Goal: Task Accomplishment & Management: Manage account settings

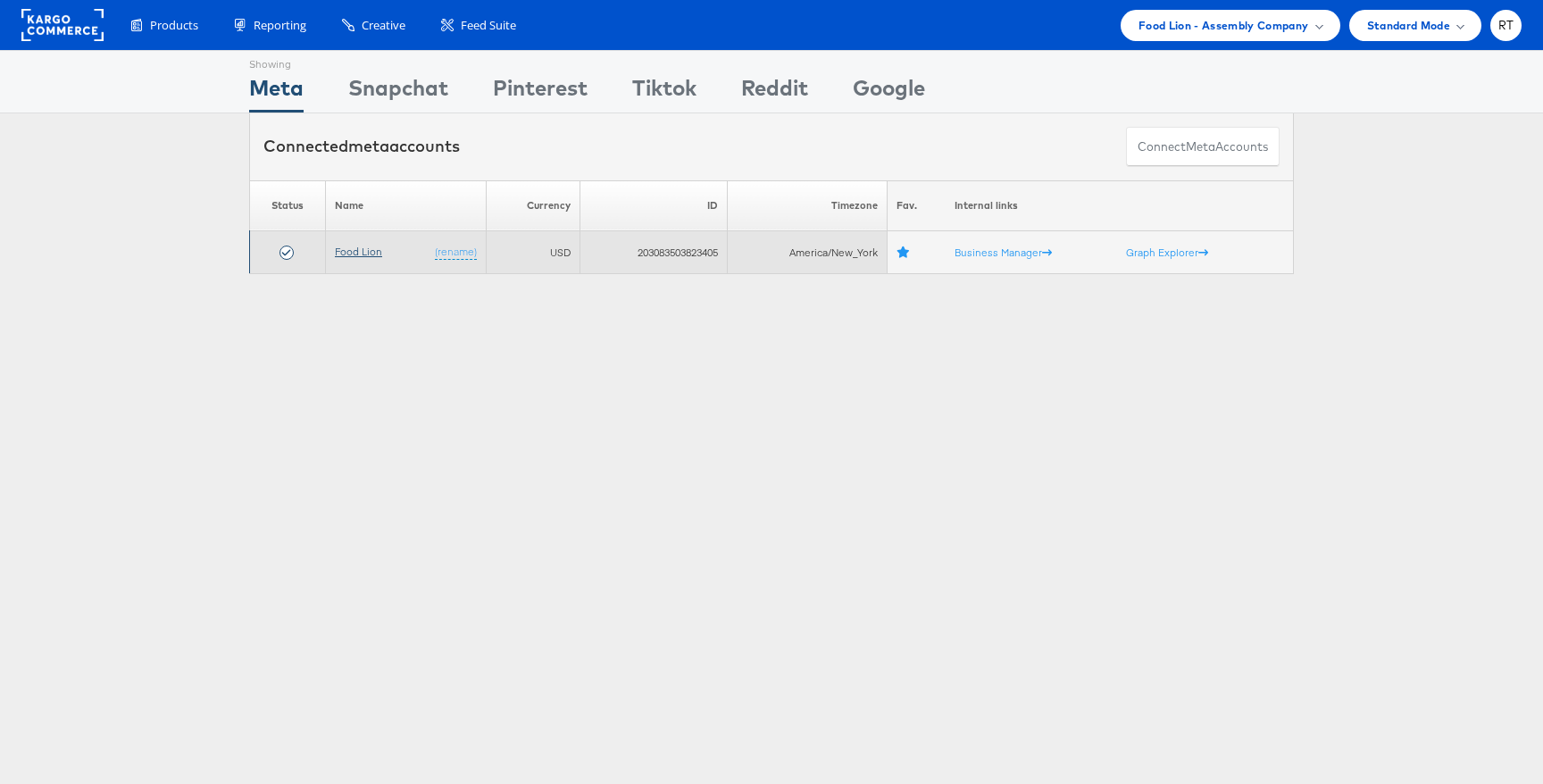
click at [356, 248] on link "Food Lion" at bounding box center [359, 252] width 47 height 14
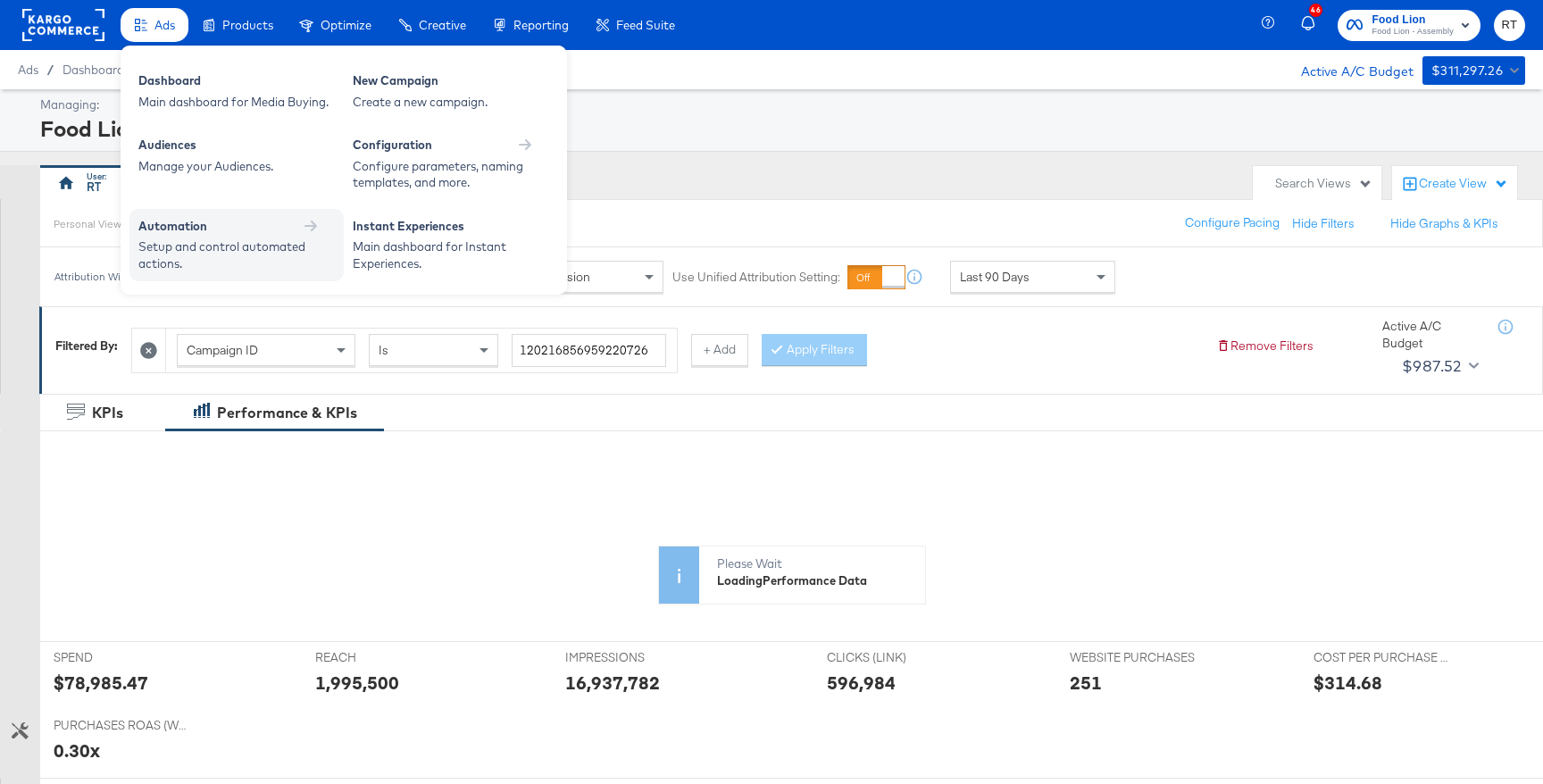
click at [230, 244] on div "Setup and control automated actions." at bounding box center [228, 255] width 179 height 33
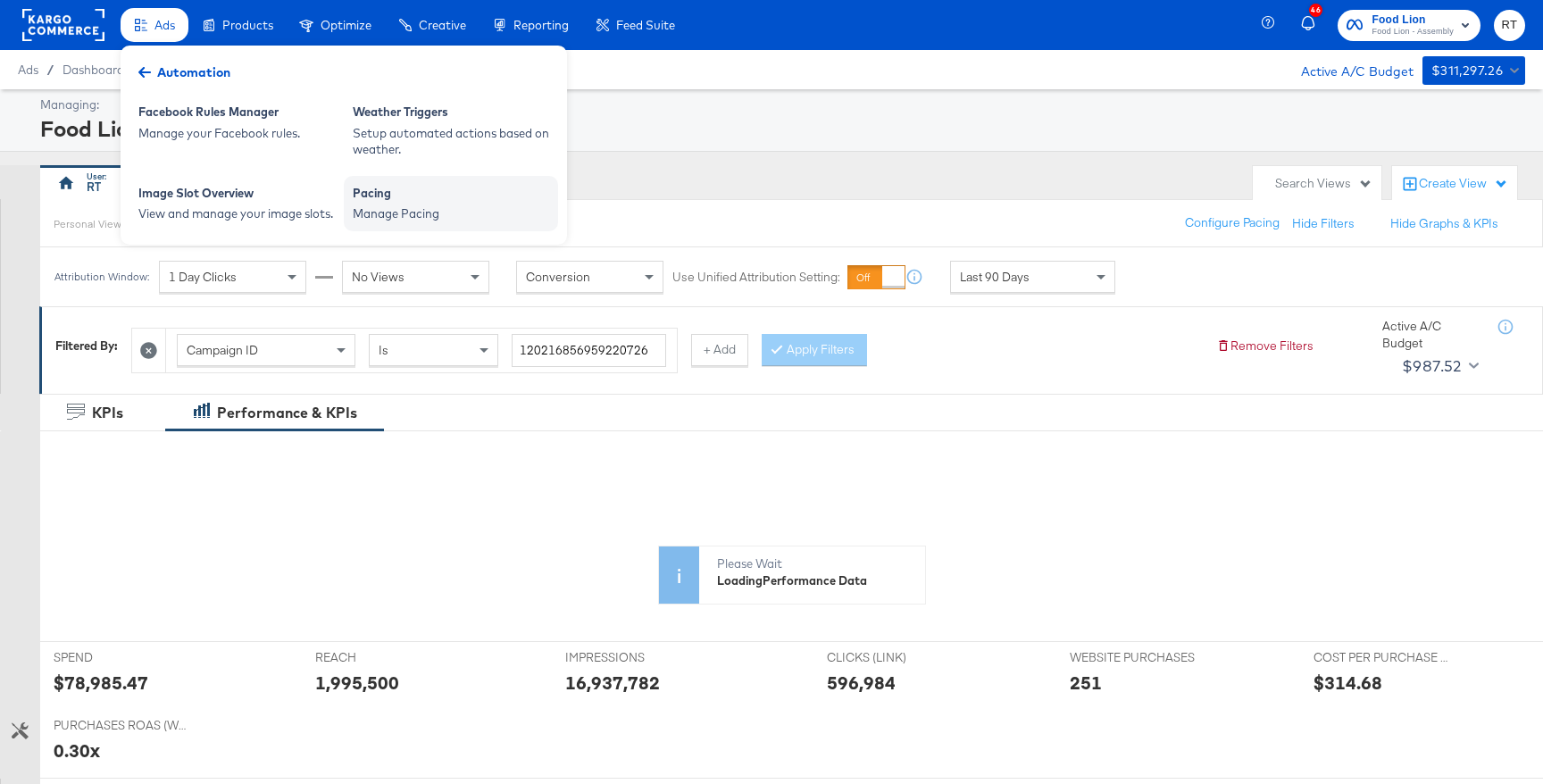
click at [394, 219] on div "Manage Pacing" at bounding box center [451, 213] width 197 height 17
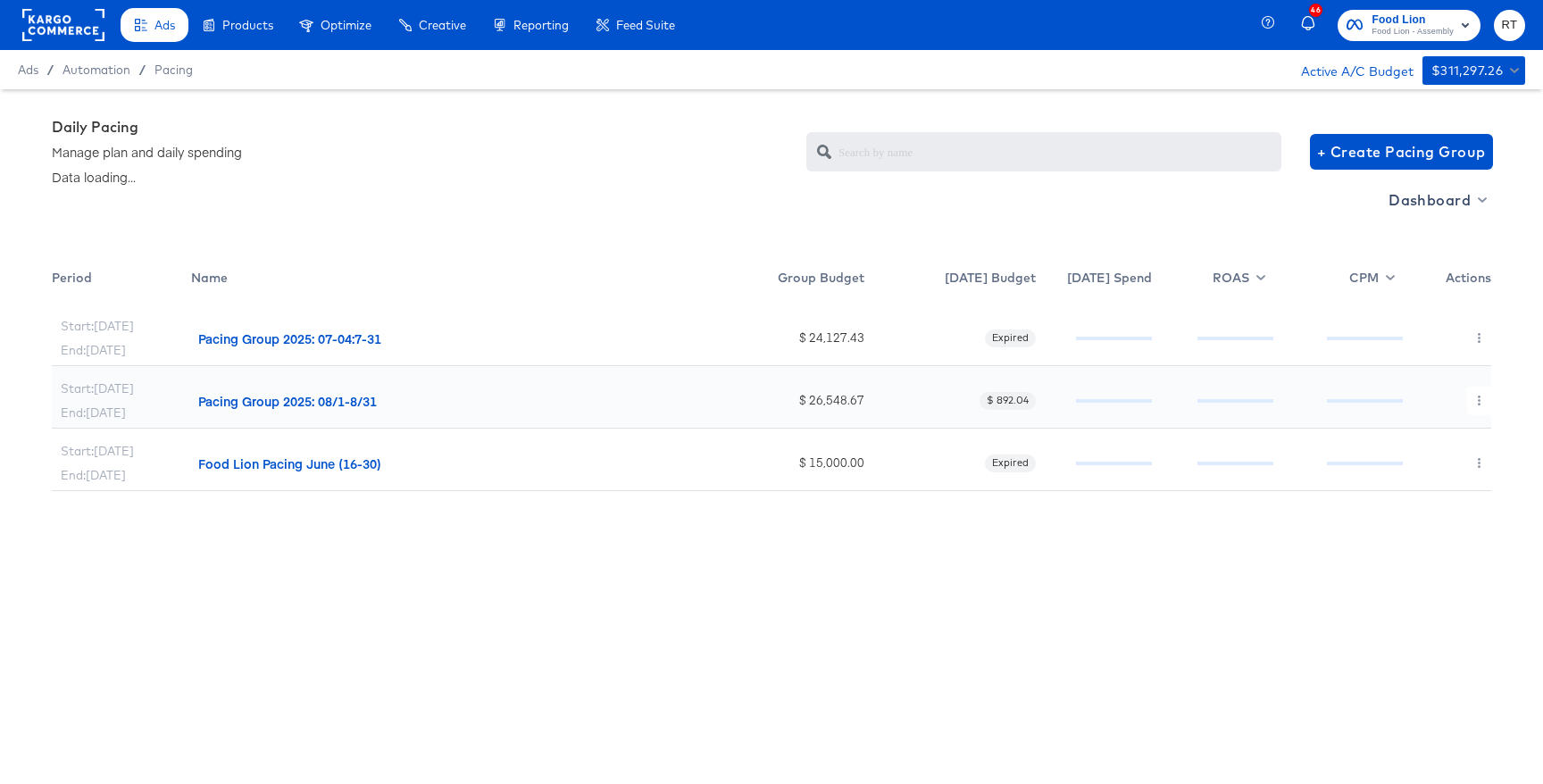
click at [1420, 216] on div "Dashboard" at bounding box center [772, 222] width 1439 height 73
click at [1433, 207] on span "Dashboard" at bounding box center [1436, 199] width 95 height 25
click at [1417, 276] on link "Budget Manager" at bounding box center [1437, 265] width 152 height 29
radio input "false"
radio input "true"
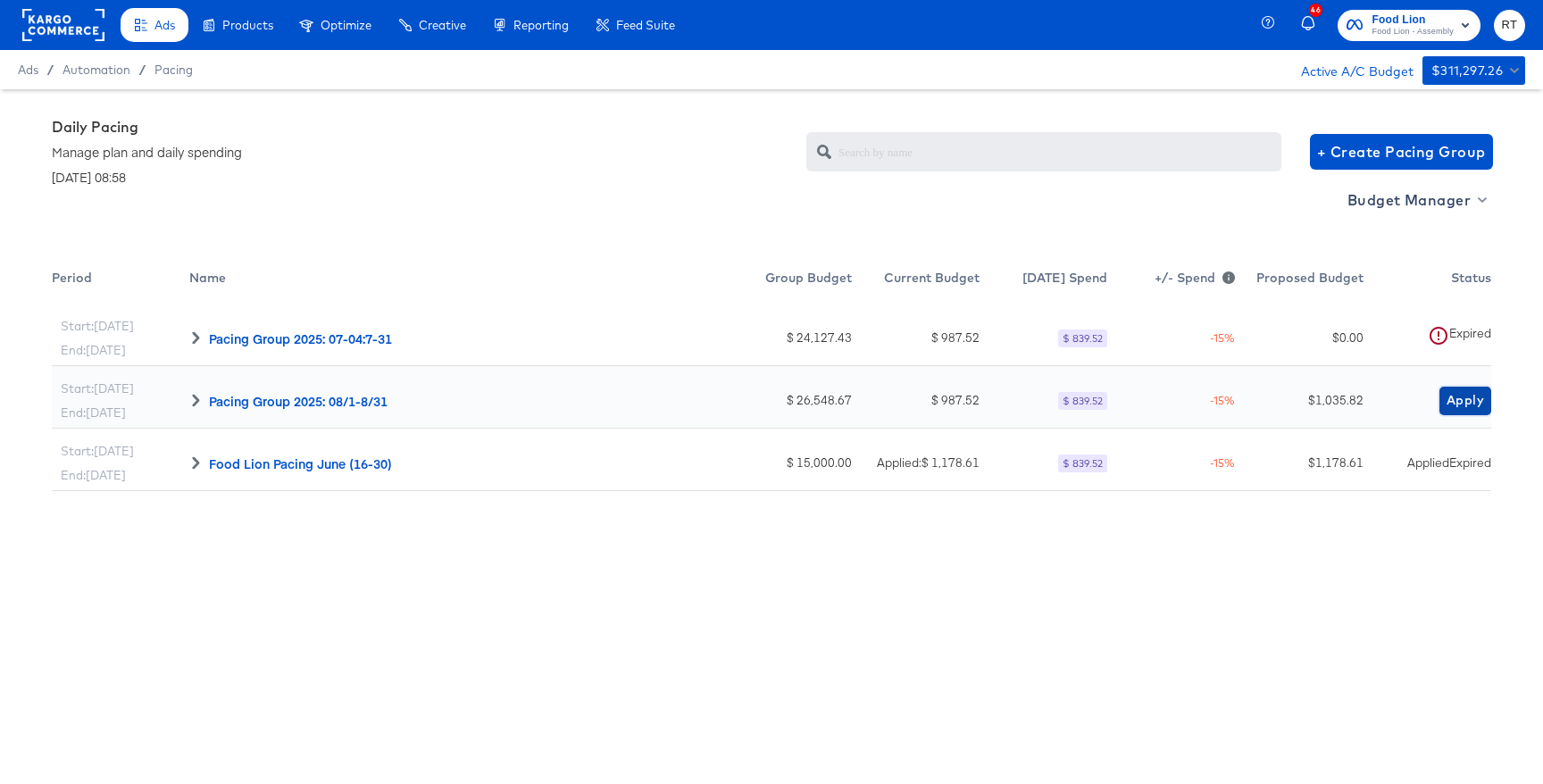
click at [1469, 404] on span "Apply" at bounding box center [1465, 400] width 37 height 23
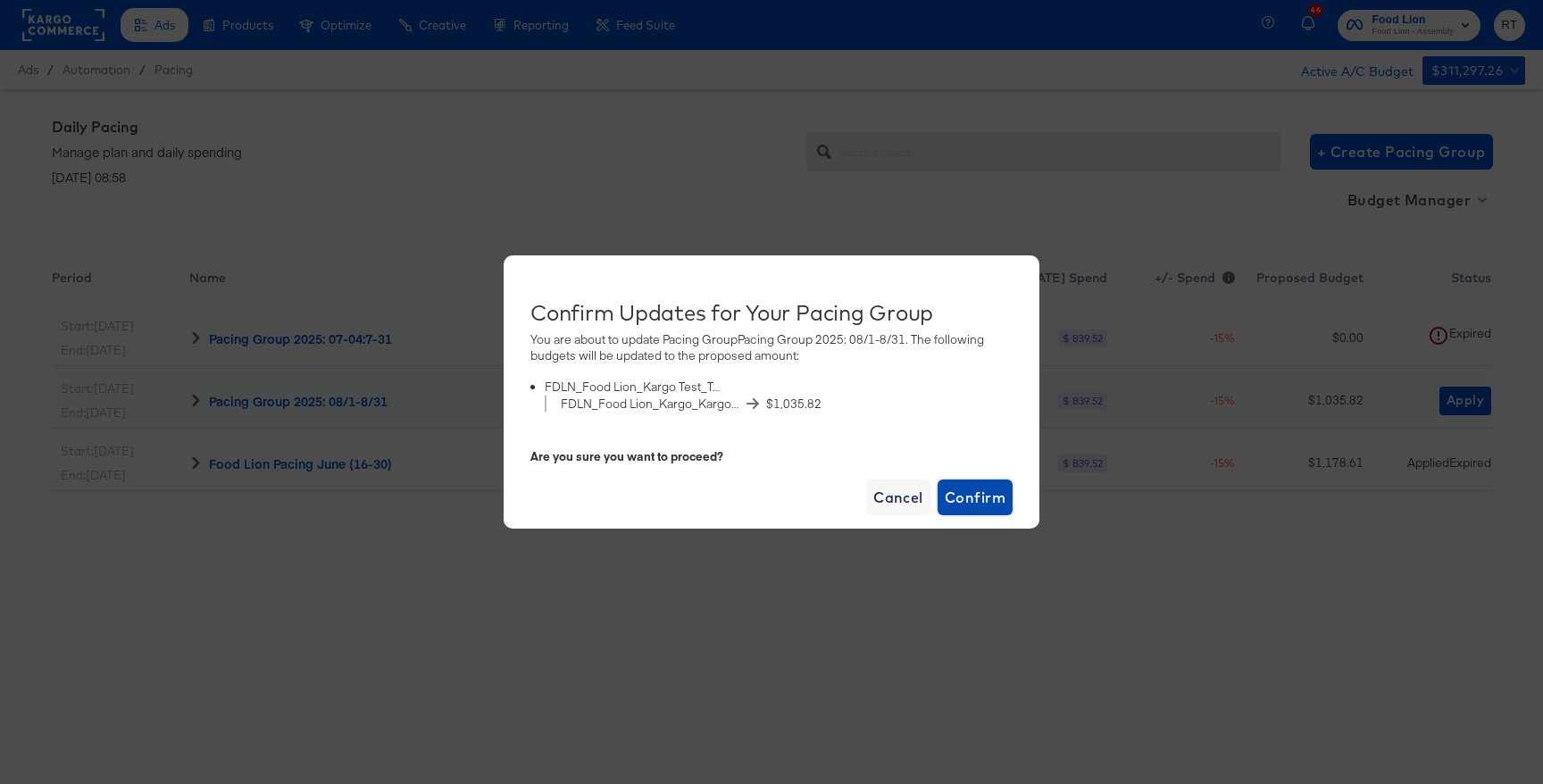
click at [973, 495] on span "Confirm" at bounding box center [975, 496] width 61 height 25
